Goal: Communication & Community: Ask a question

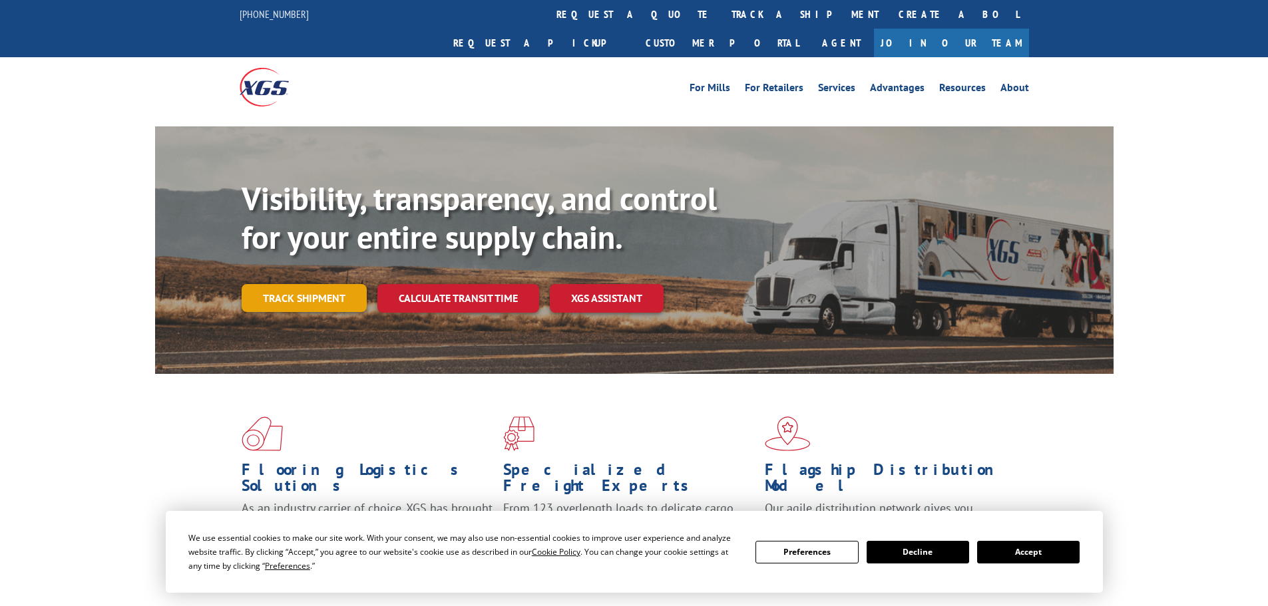
click at [302, 284] on link "Track shipment" at bounding box center [304, 298] width 125 height 28
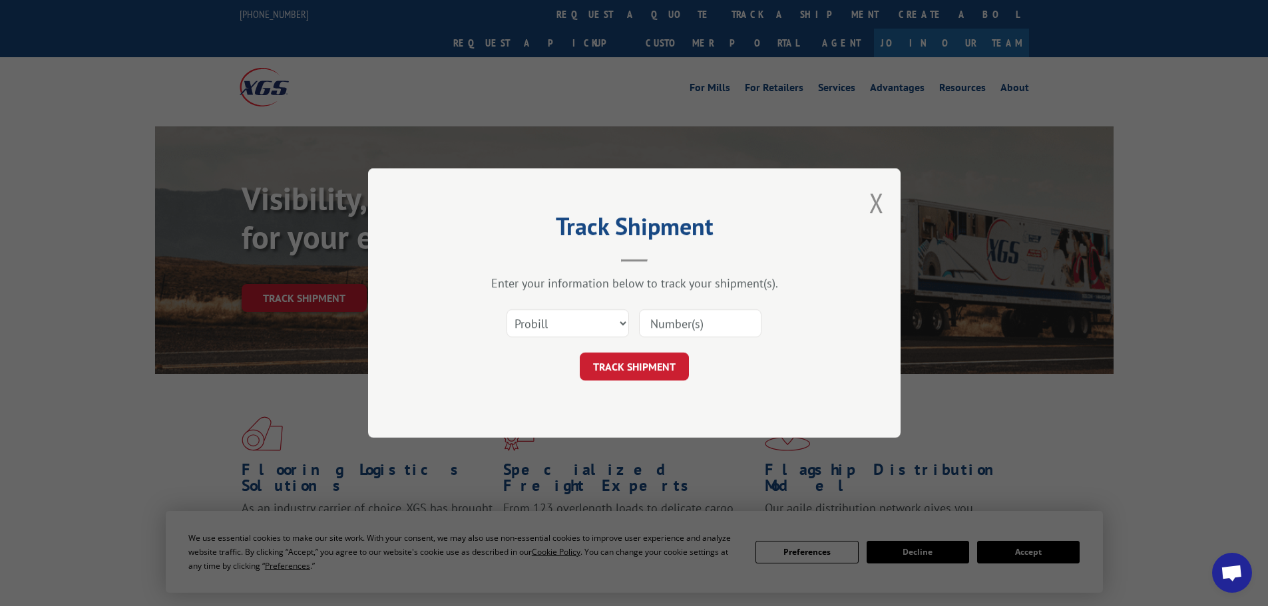
click at [678, 330] on input at bounding box center [700, 323] width 122 height 28
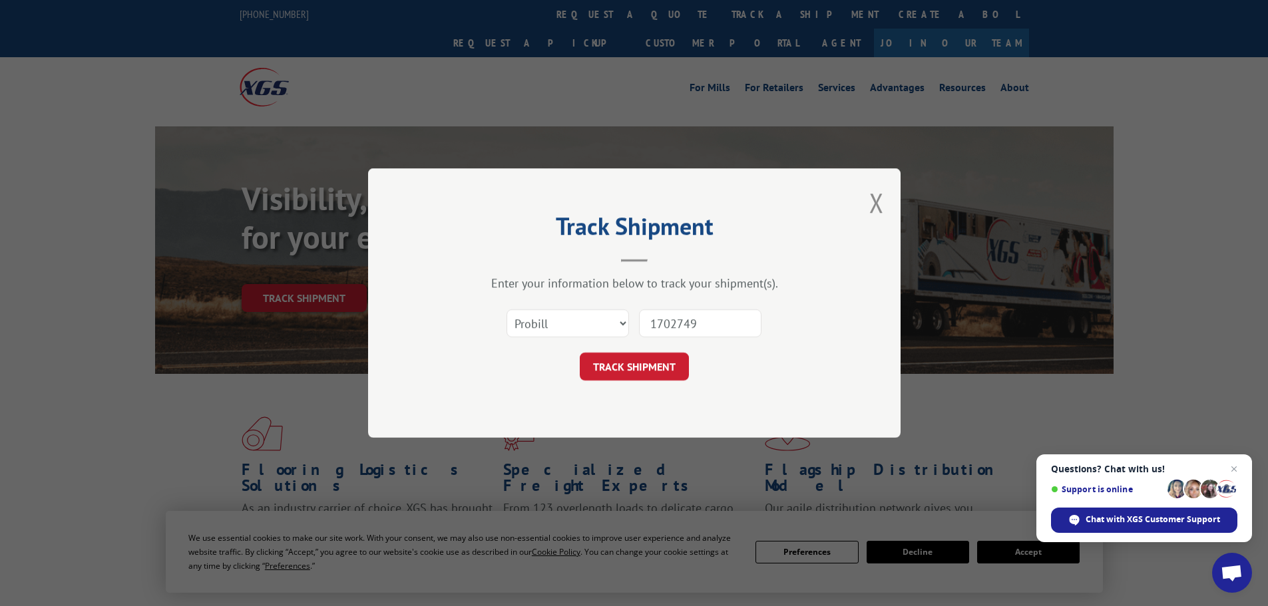
type input "17027493"
click button "TRACK SHIPMENT" at bounding box center [634, 367] width 109 height 28
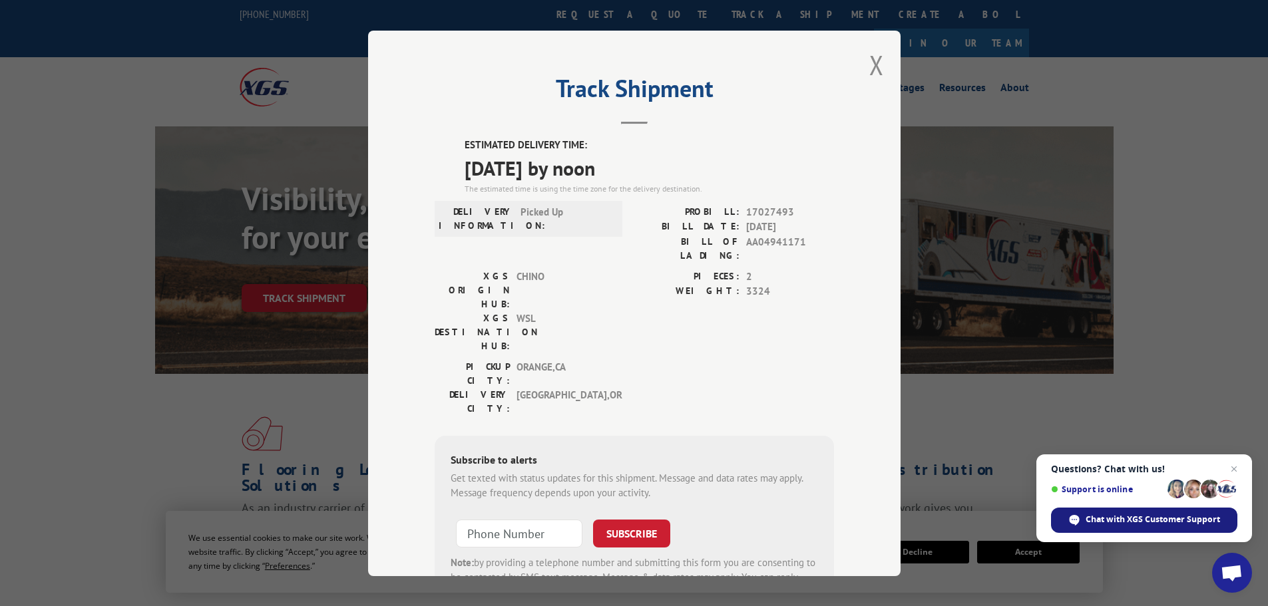
click at [1099, 515] on span "Chat with XGS Customer Support" at bounding box center [1153, 520] width 134 height 12
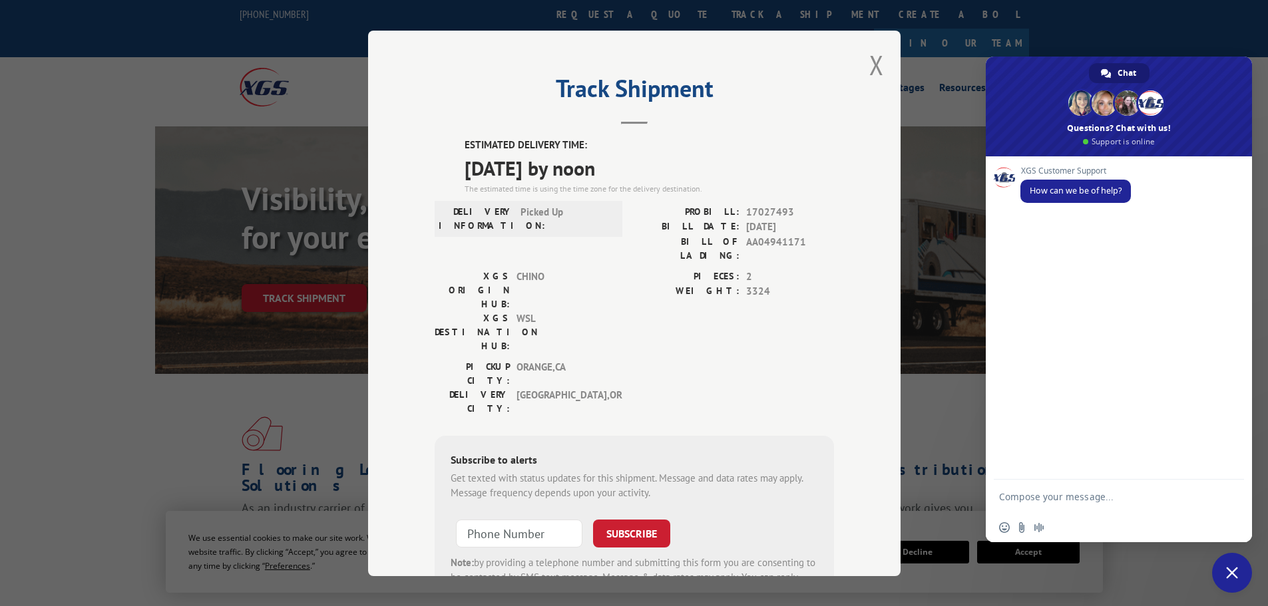
click at [1034, 499] on textarea "Compose your message..." at bounding box center [1105, 496] width 213 height 33
type textarea "PRO Bill # 17027493 org ship date 09/09 ??? Can you tell where this product is …"
click at [1223, 471] on span "Send" at bounding box center [1228, 473] width 22 height 22
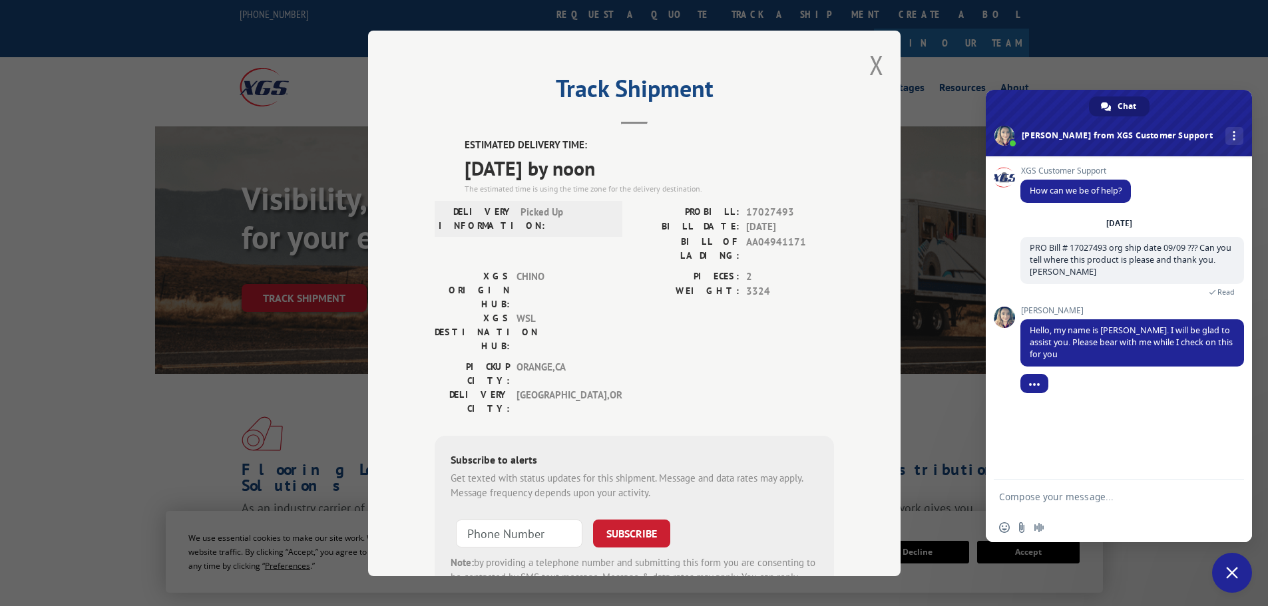
click at [1028, 496] on textarea "Compose your message..." at bounding box center [1105, 496] width 213 height 33
type textarea "thank you."
click at [1224, 501] on span "Send" at bounding box center [1229, 497] width 10 height 10
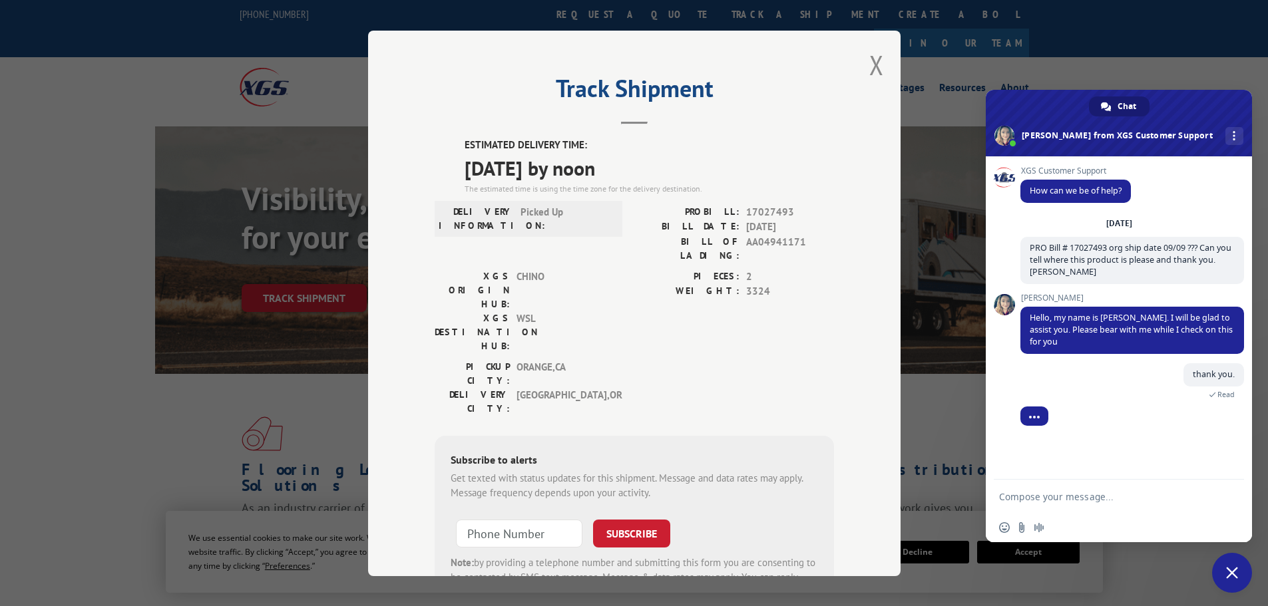
scroll to position [52, 0]
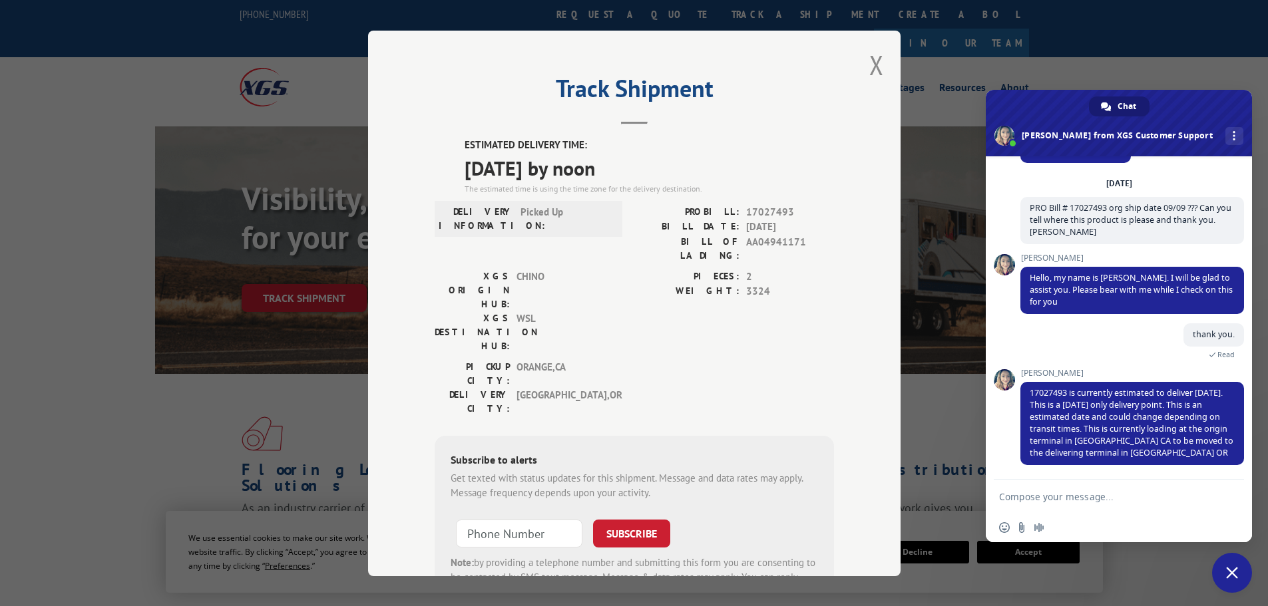
click at [1035, 495] on textarea "Compose your message..." at bounding box center [1105, 496] width 213 height 33
type textarea "ok"
click at [1233, 490] on span "Send" at bounding box center [1228, 497] width 22 height 22
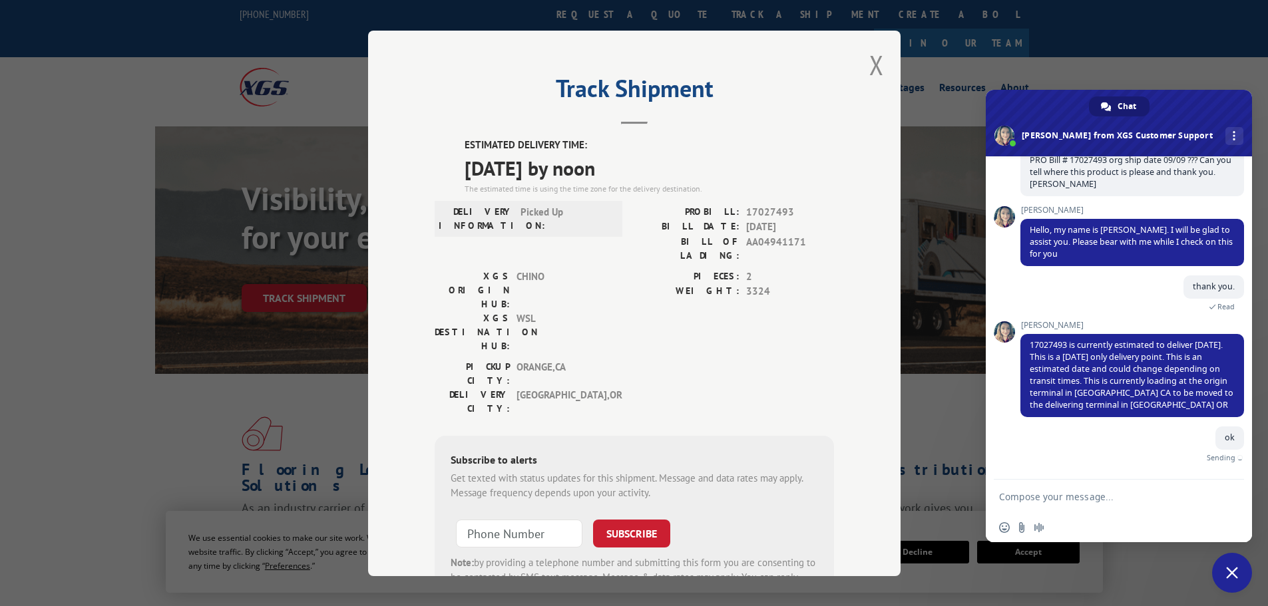
scroll to position [85, 0]
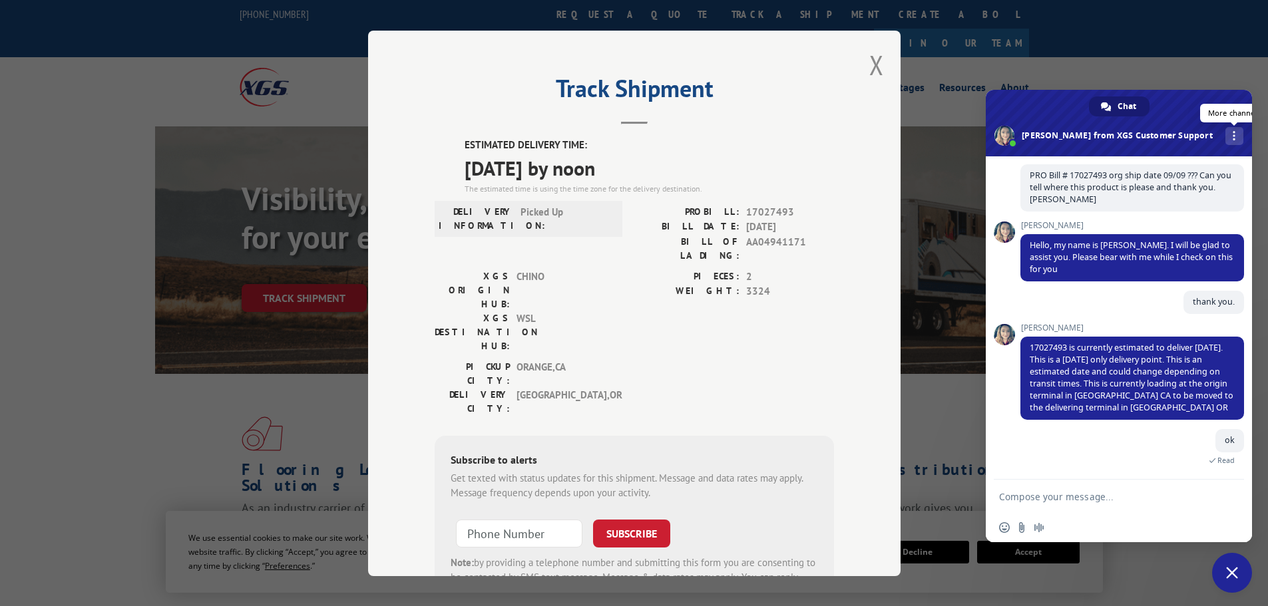
click at [1225, 137] on link "More channels" at bounding box center [1234, 136] width 18 height 18
click at [1231, 575] on span "Close chat" at bounding box center [1232, 573] width 12 height 12
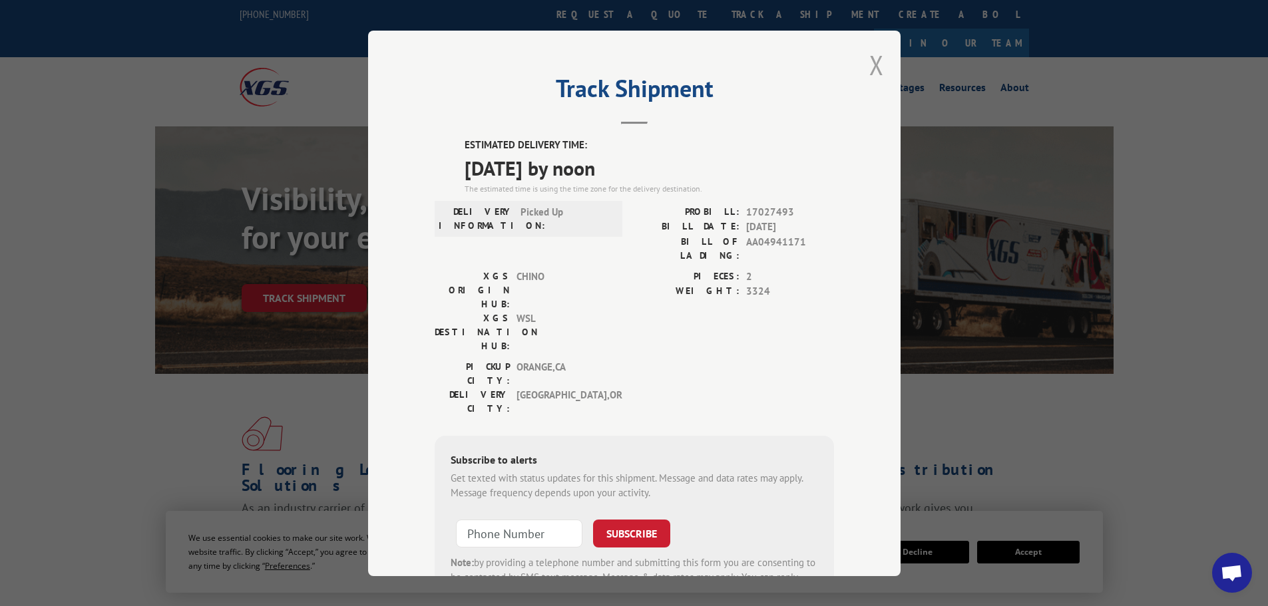
click at [877, 65] on button "Close modal" at bounding box center [876, 64] width 15 height 35
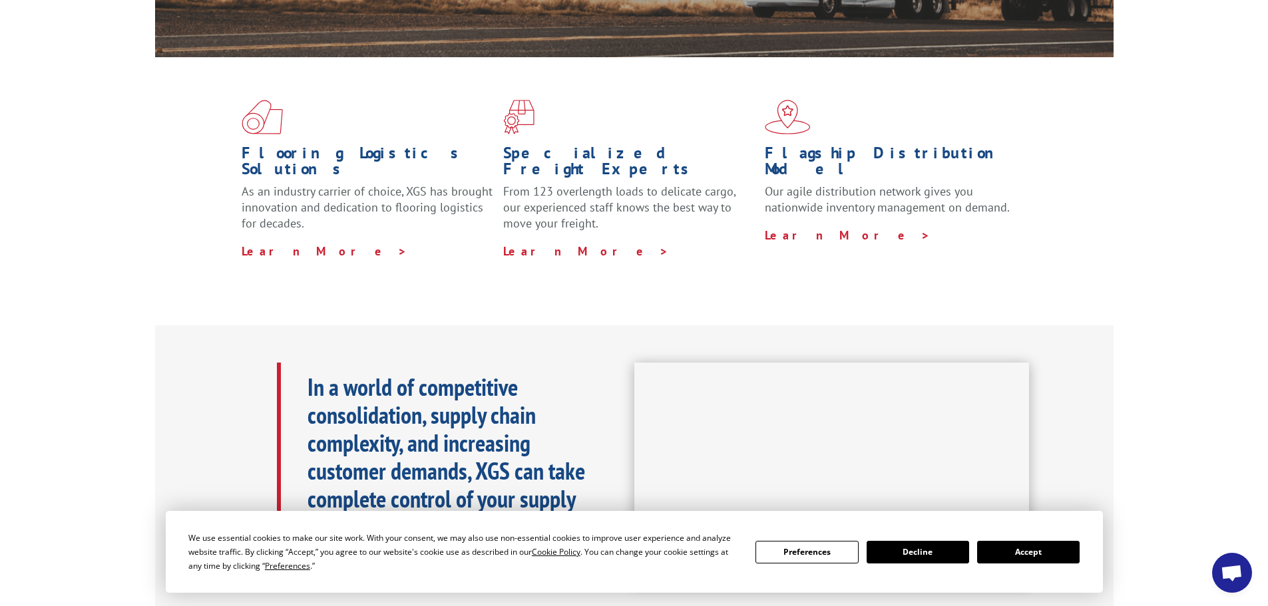
scroll to position [333, 0]
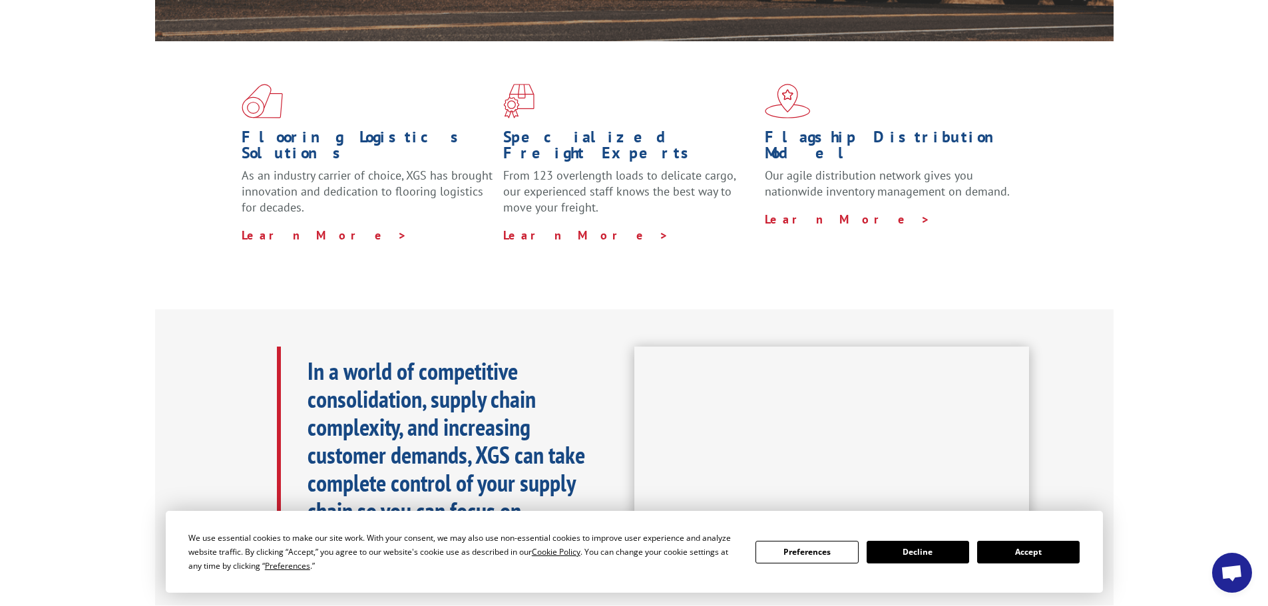
click at [926, 556] on button "Decline" at bounding box center [918, 552] width 103 height 23
